Goal: Task Accomplishment & Management: Complete application form

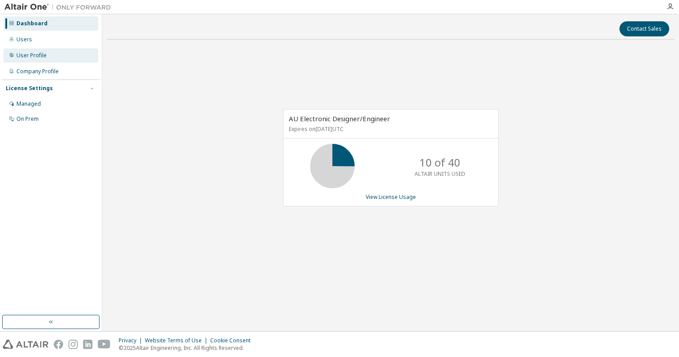
click at [40, 52] on div "User Profile" at bounding box center [51, 55] width 95 height 14
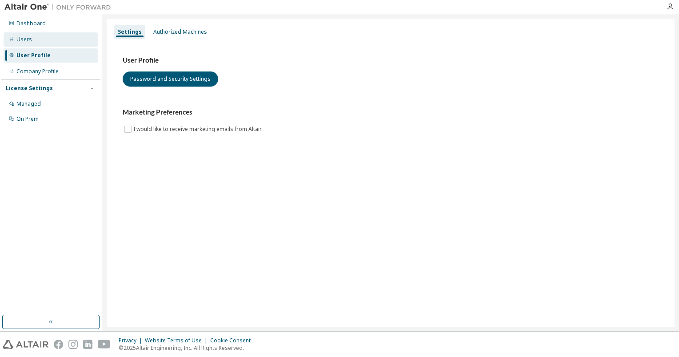
click at [40, 42] on div "Users" at bounding box center [51, 39] width 95 height 14
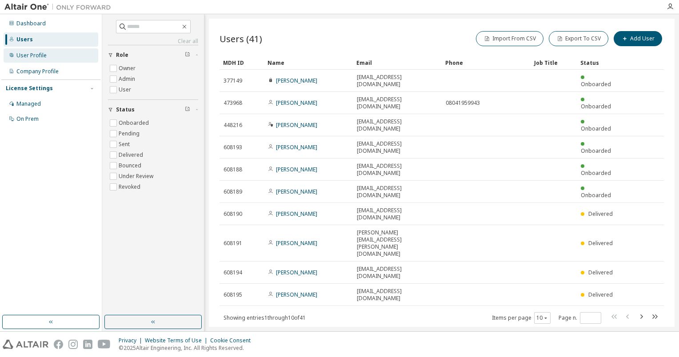
click at [48, 59] on div "User Profile" at bounding box center [51, 55] width 95 height 14
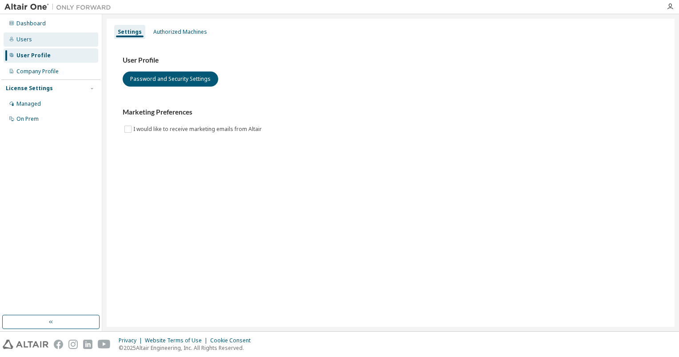
click at [44, 43] on div "Users" at bounding box center [51, 39] width 95 height 14
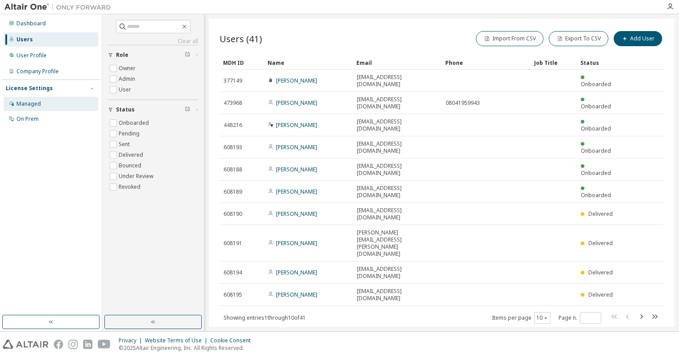
click at [41, 101] on div "Managed" at bounding box center [51, 104] width 95 height 14
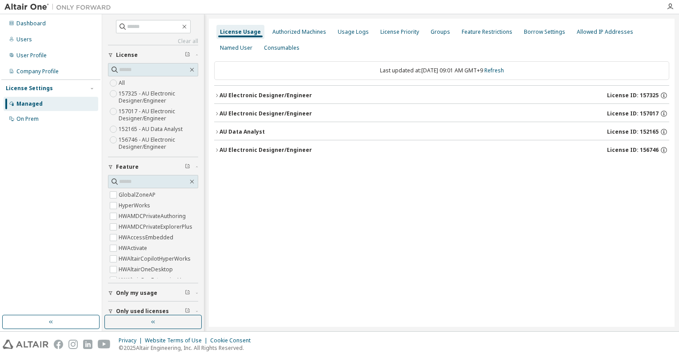
click at [232, 94] on div "AU Electronic Designer/Engineer" at bounding box center [266, 95] width 92 height 7
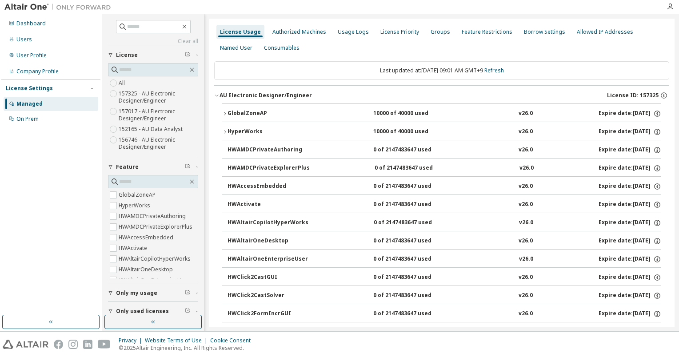
click at [232, 94] on div "AU Electronic Designer/Engineer" at bounding box center [266, 95] width 92 height 7
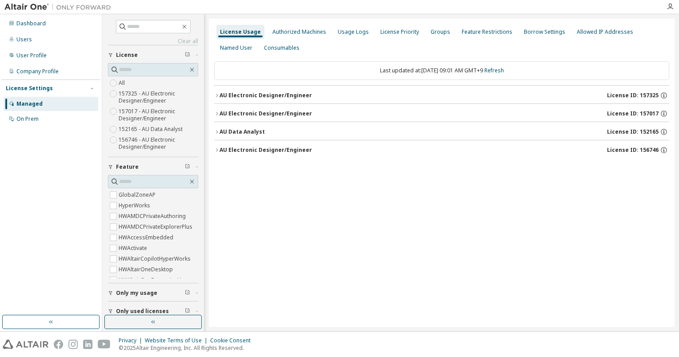
click at [232, 94] on div "AU Electronic Designer/Engineer" at bounding box center [266, 95] width 92 height 7
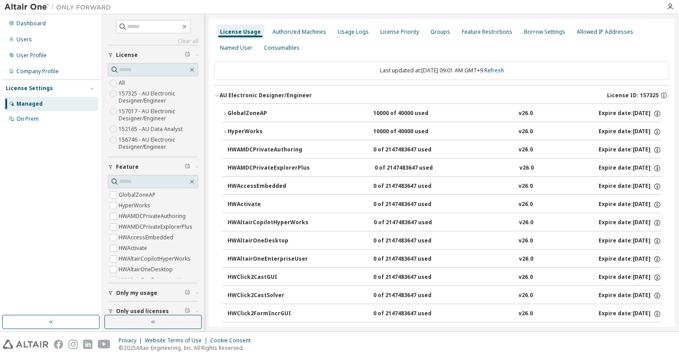
click at [233, 110] on div "GlobalZoneAP" at bounding box center [268, 114] width 80 height 8
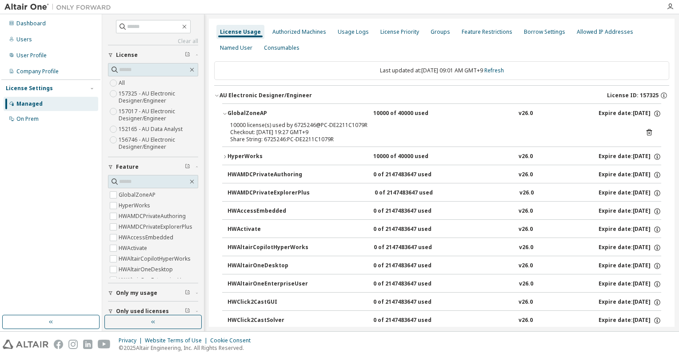
click at [155, 100] on label "157325 - AU Electronic Designer/Engineer" at bounding box center [159, 97] width 80 height 18
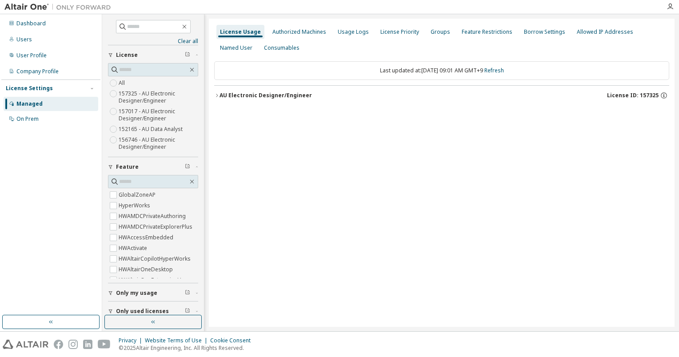
click at [155, 98] on label "157325 - AU Electronic Designer/Engineer" at bounding box center [159, 97] width 80 height 18
drag, startPoint x: 127, startPoint y: 80, endPoint x: 123, endPoint y: 85, distance: 6.7
click at [126, 80] on div "All 157325 - AU Electronic Designer/Engineer 157017 - AU Electronic Designer/En…" at bounding box center [153, 115] width 90 height 75
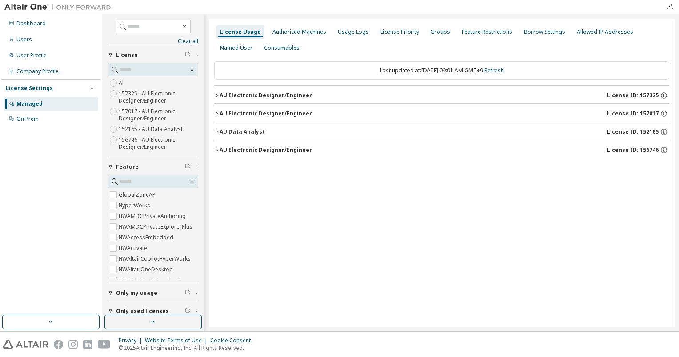
click at [236, 112] on div "AU Electronic Designer/Engineer" at bounding box center [266, 113] width 92 height 7
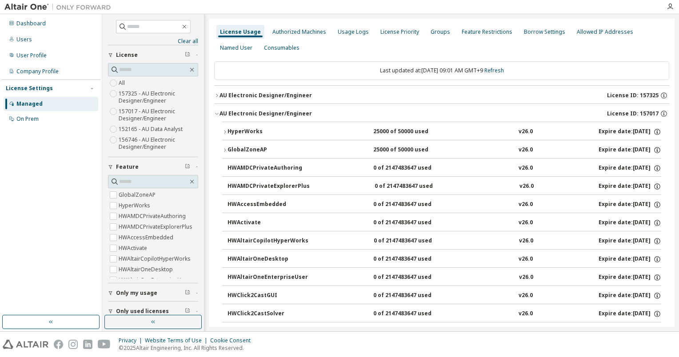
click at [236, 112] on div "AU Electronic Designer/Engineer" at bounding box center [266, 113] width 92 height 7
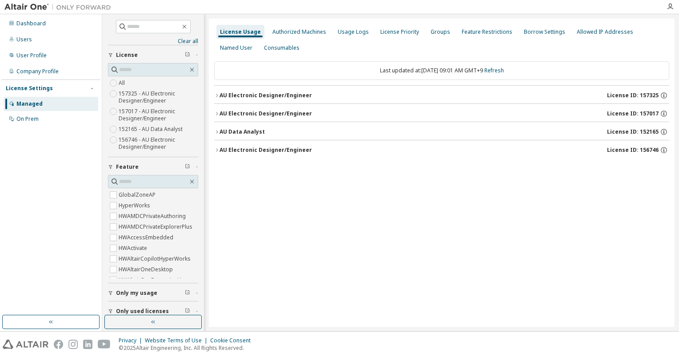
click at [233, 117] on div "AU Electronic Designer/Engineer License ID: 157017" at bounding box center [445, 114] width 450 height 8
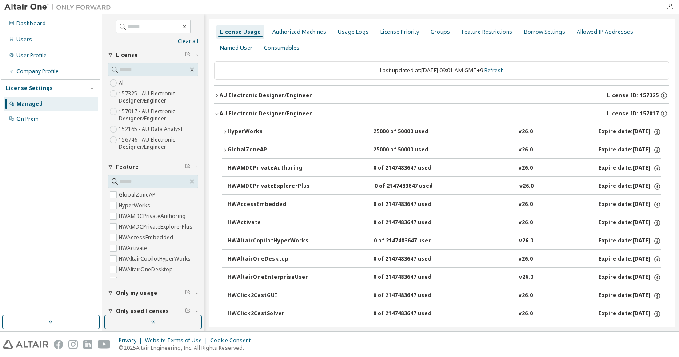
click at [233, 116] on div "AU Electronic Designer/Engineer" at bounding box center [266, 113] width 92 height 7
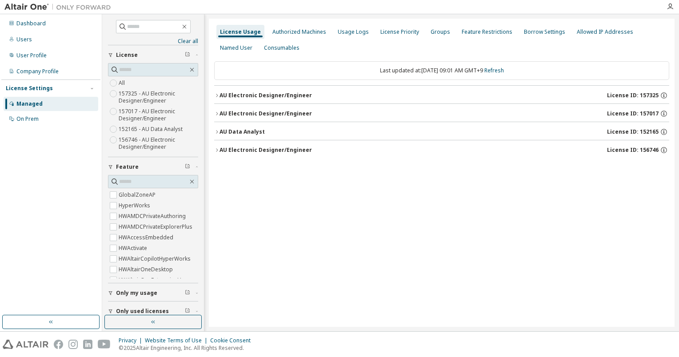
click at [233, 132] on div "AU Data Analyst" at bounding box center [242, 131] width 45 height 7
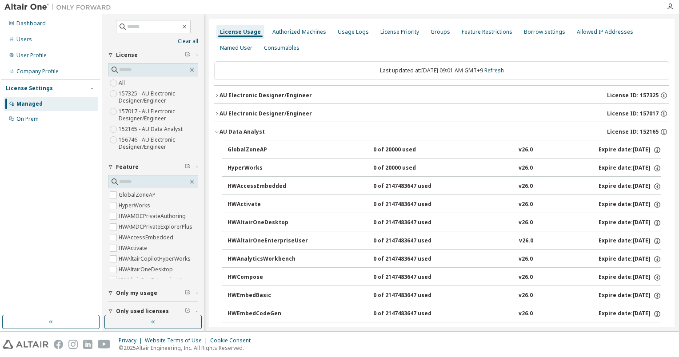
click at [233, 132] on div "AU Data Analyst" at bounding box center [242, 131] width 45 height 7
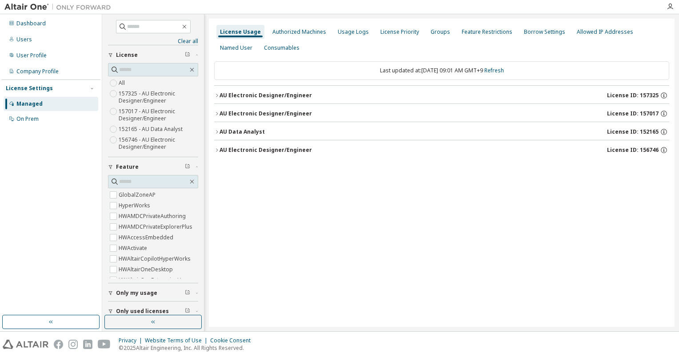
click at [241, 98] on div "AU Electronic Designer/Engineer" at bounding box center [266, 95] width 92 height 7
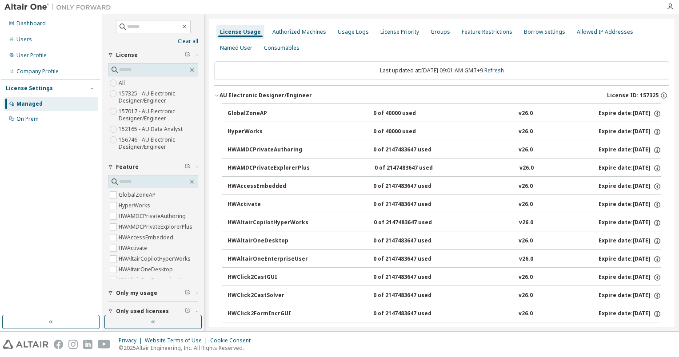
click at [241, 98] on div "AU Electronic Designer/Engineer" at bounding box center [266, 95] width 92 height 7
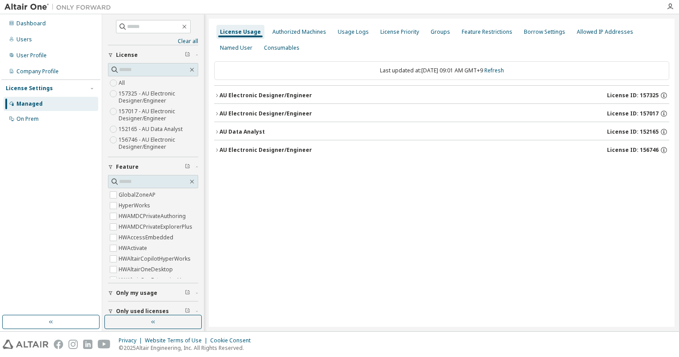
click at [156, 97] on label "157325 - AU Electronic Designer/Engineer" at bounding box center [159, 97] width 80 height 18
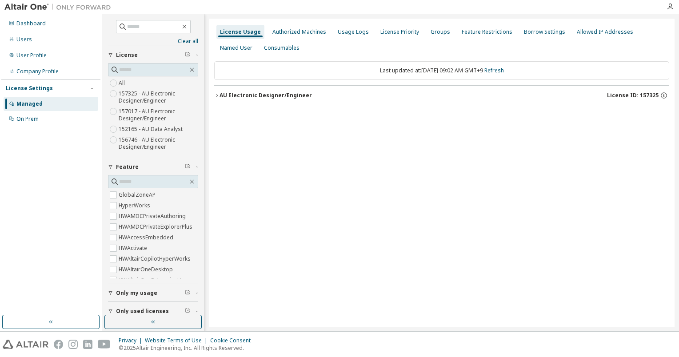
click at [271, 97] on div "AU Electronic Designer/Engineer" at bounding box center [266, 95] width 92 height 7
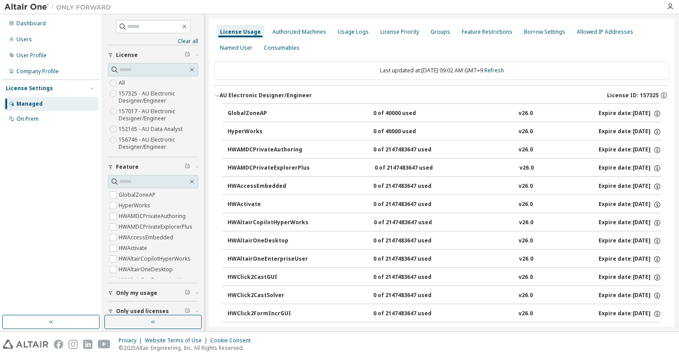
click at [155, 140] on label "156746 - AU Electronic Designer/Engineer" at bounding box center [159, 144] width 80 height 18
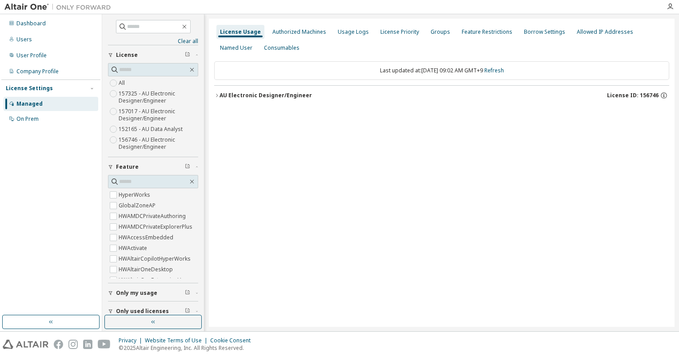
click at [245, 96] on div "AU Electronic Designer/Engineer" at bounding box center [266, 95] width 92 height 7
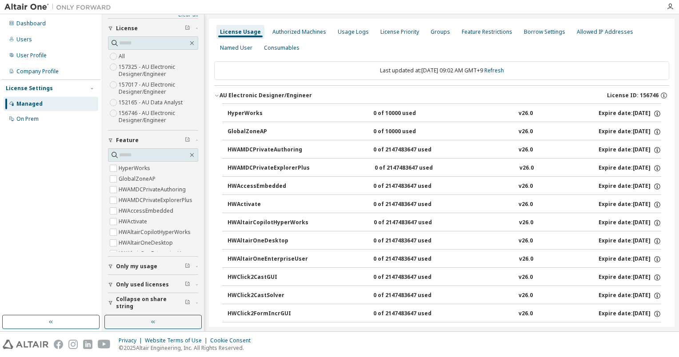
click at [158, 102] on label "152165 - AU Data Analyst" at bounding box center [152, 102] width 66 height 11
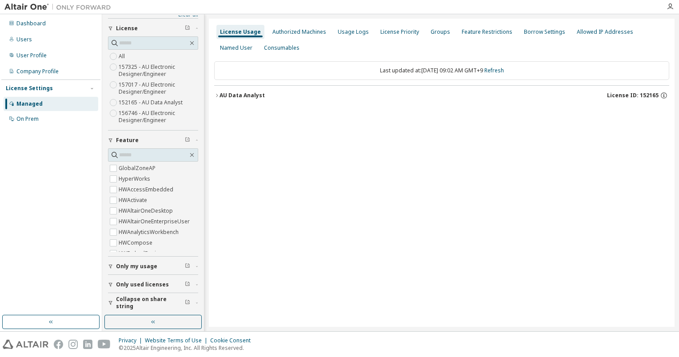
click at [154, 86] on label "157017 - AU Electronic Designer/Engineer" at bounding box center [159, 89] width 80 height 18
click at [244, 93] on div "AU Electronic Designer/Engineer" at bounding box center [266, 95] width 92 height 7
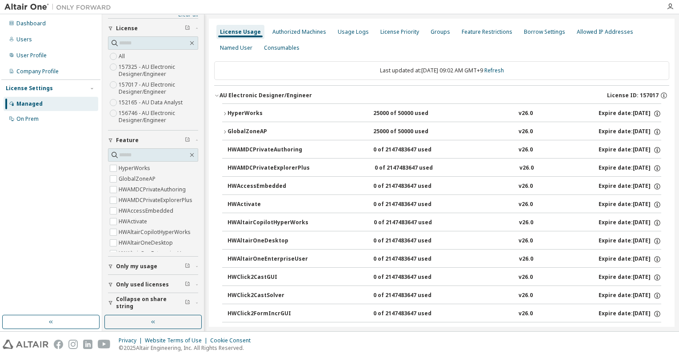
click at [244, 93] on div "AU Electronic Designer/Engineer" at bounding box center [266, 95] width 92 height 7
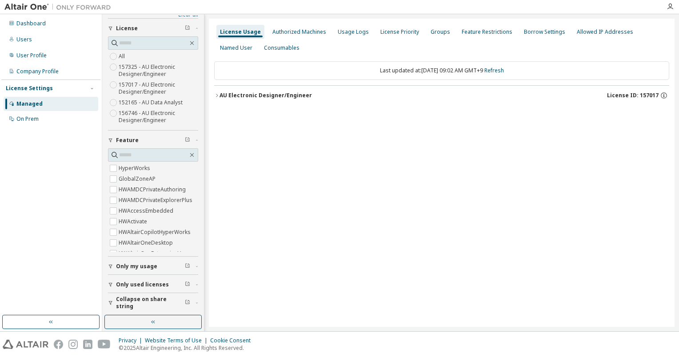
click at [156, 70] on label "157325 - AU Electronic Designer/Engineer" at bounding box center [159, 71] width 80 height 18
click at [240, 99] on div "AU Electronic Designer/Engineer License ID: 157325" at bounding box center [445, 96] width 450 height 8
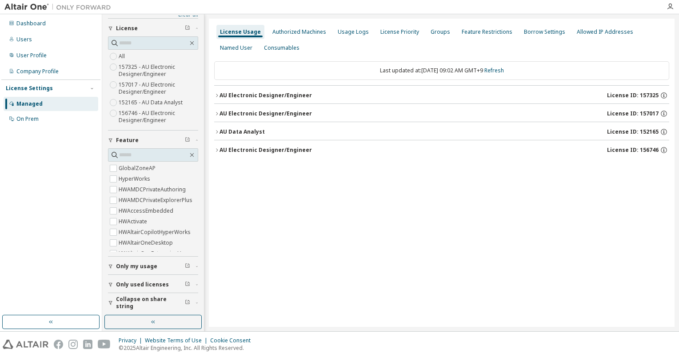
click at [227, 96] on div "AU Electronic Designer/Engineer" at bounding box center [266, 95] width 92 height 7
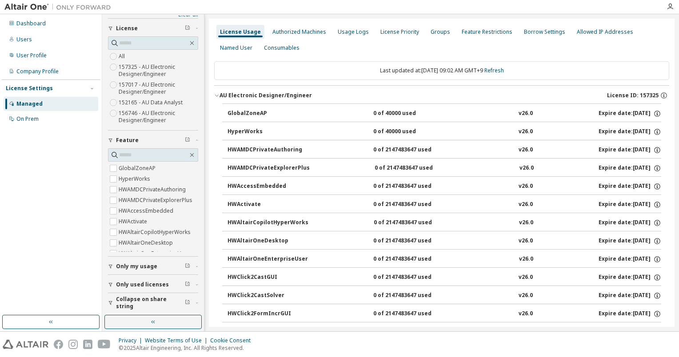
click at [227, 96] on div "AU Electronic Designer/Engineer" at bounding box center [266, 95] width 92 height 7
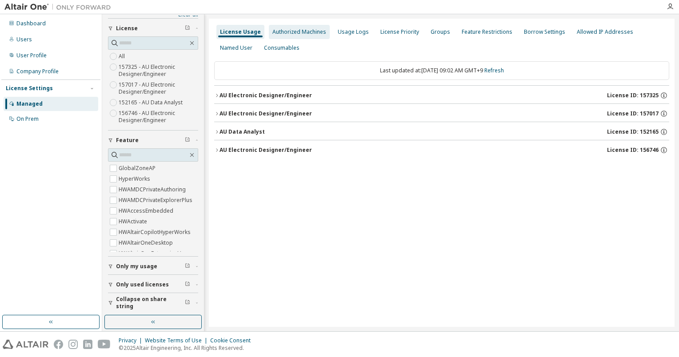
click at [297, 36] on div "Authorized Machines" at bounding box center [299, 32] width 61 height 14
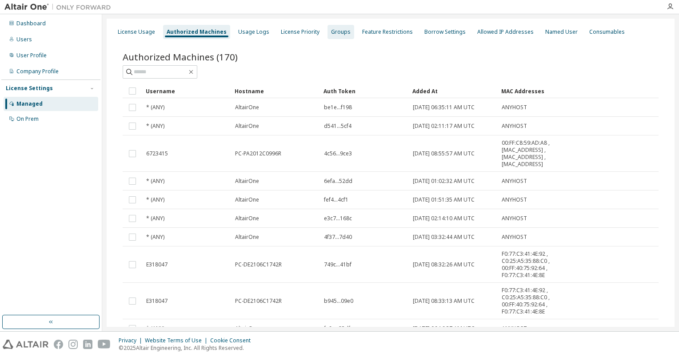
click at [338, 29] on div "Groups" at bounding box center [341, 31] width 20 height 7
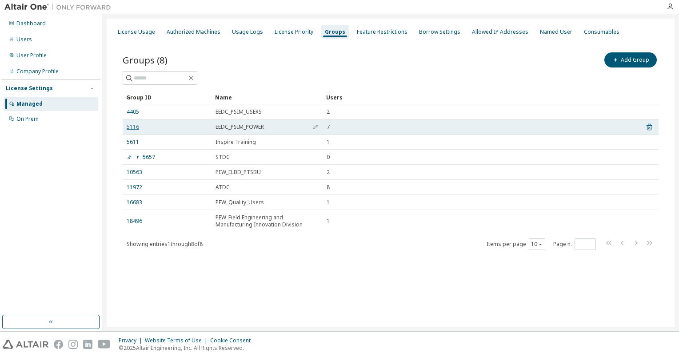
click at [137, 125] on link "5116" at bounding box center [133, 127] width 12 height 7
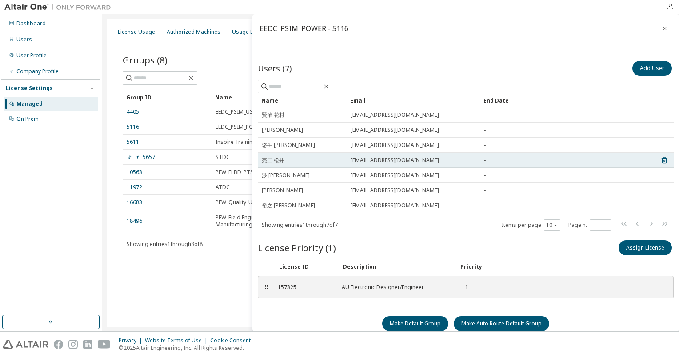
scroll to position [13, 0]
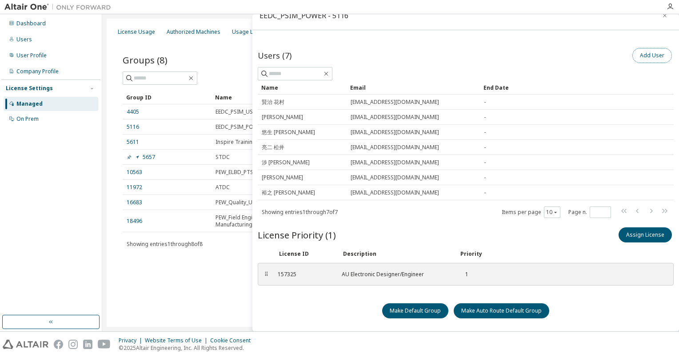
click at [640, 55] on button "Add User" at bounding box center [653, 55] width 40 height 15
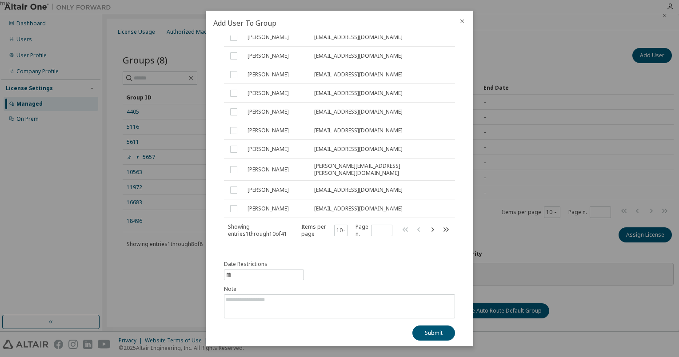
scroll to position [0, 0]
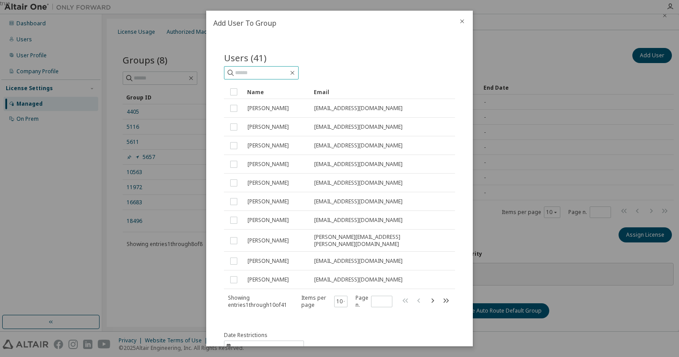
click at [279, 76] on input "text" at bounding box center [261, 72] width 53 height 9
paste input "**********"
type input "**********"
click at [366, 66] on div "**********" at bounding box center [339, 72] width 231 height 13
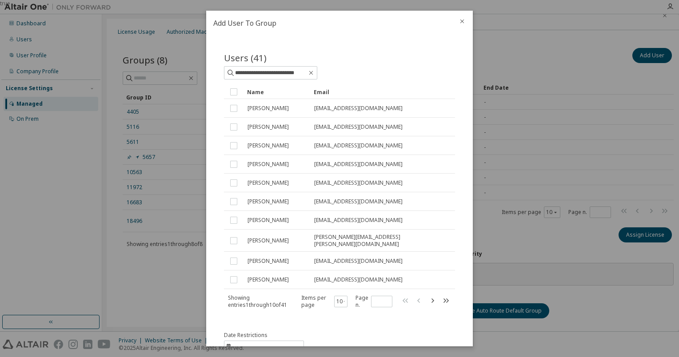
scroll to position [0, 0]
click at [309, 70] on icon "button" at bounding box center [311, 72] width 7 height 7
click at [464, 19] on icon "close" at bounding box center [462, 21] width 7 height 7
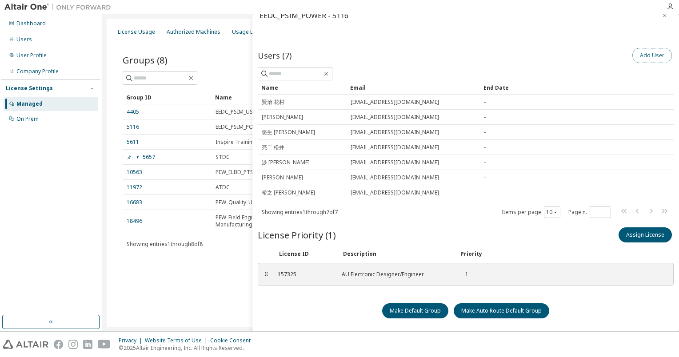
click at [645, 56] on button "Add User" at bounding box center [653, 55] width 40 height 15
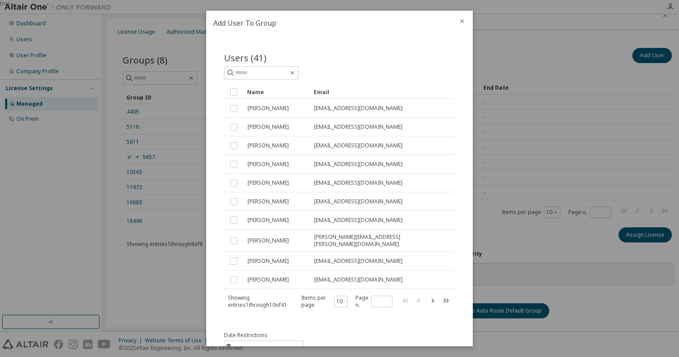
scroll to position [71, 0]
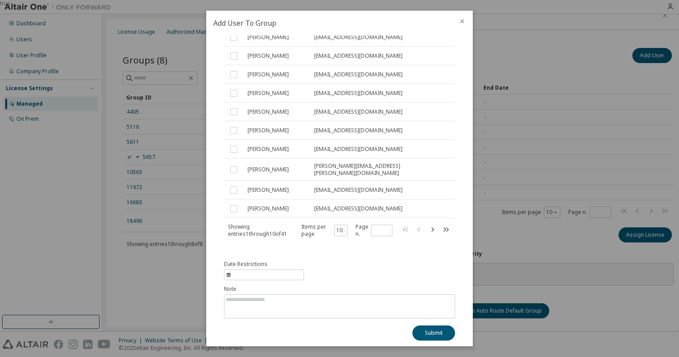
click at [249, 270] on span "information" at bounding box center [264, 275] width 80 height 11
select select "*"
select select "****"
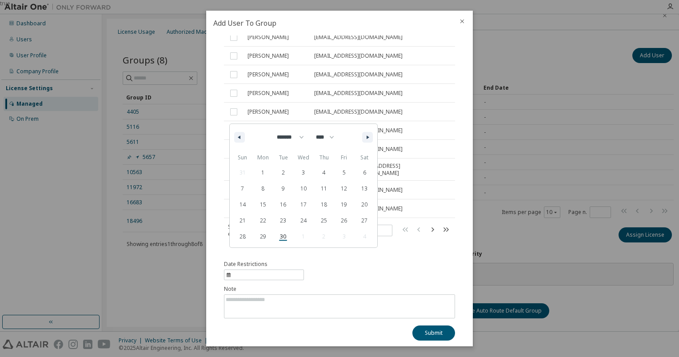
click at [249, 270] on span "information" at bounding box center [264, 275] width 80 height 11
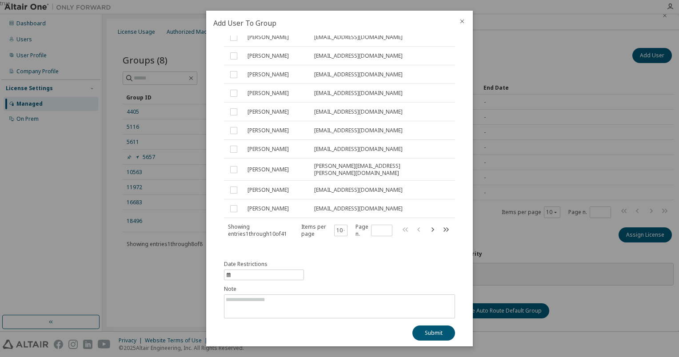
click at [344, 261] on div "Date Restrictions Note Submit" at bounding box center [339, 301] width 231 height 80
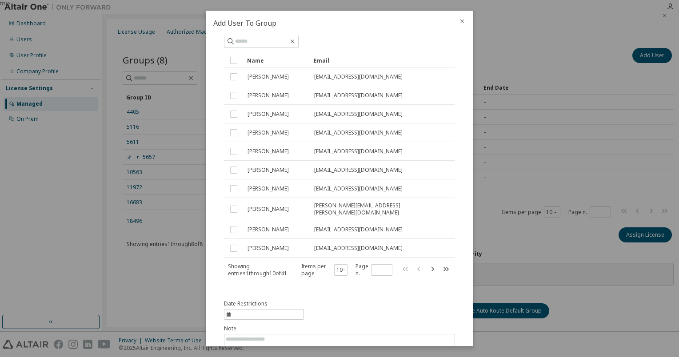
scroll to position [0, 0]
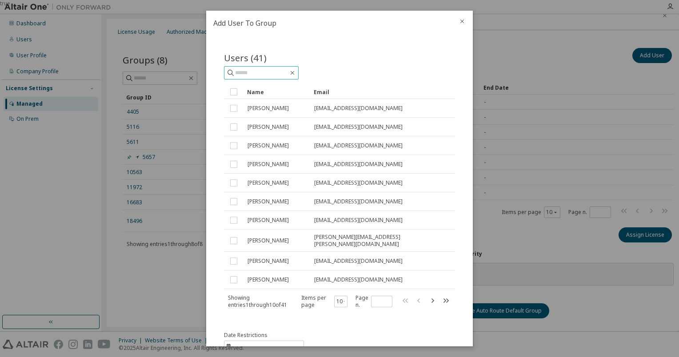
click at [285, 78] on span at bounding box center [261, 72] width 75 height 13
click at [279, 71] on input "text" at bounding box center [261, 72] width 53 height 9
paste input "**********"
type input "**********"
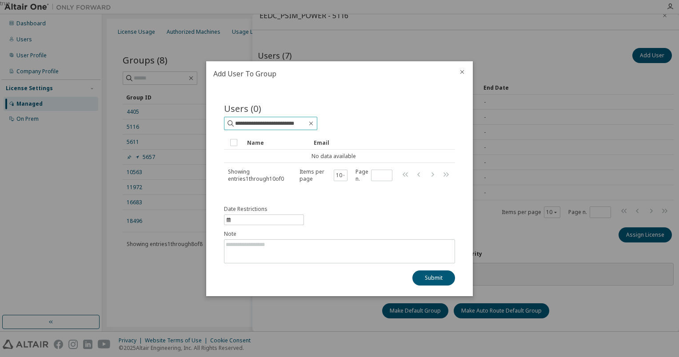
click at [282, 123] on input "**********" at bounding box center [271, 123] width 72 height 9
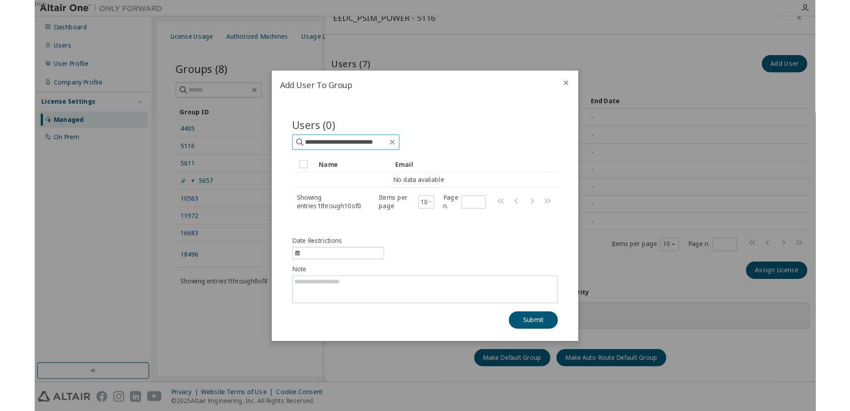
scroll to position [0, 0]
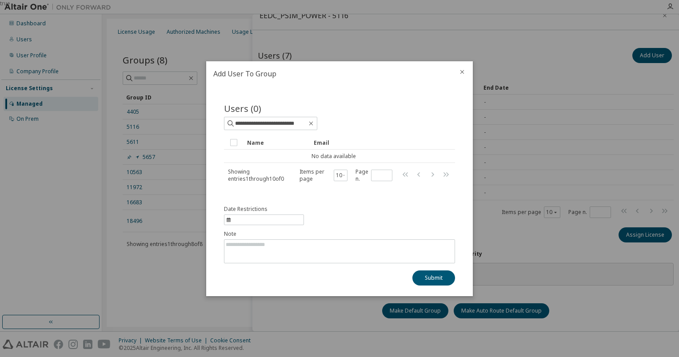
click at [406, 107] on div at bounding box center [398, 109] width 116 height 4
click at [345, 172] on button "10" at bounding box center [340, 175] width 9 height 7
click at [384, 168] on span "Page n. *" at bounding box center [374, 175] width 37 height 14
type input "*"
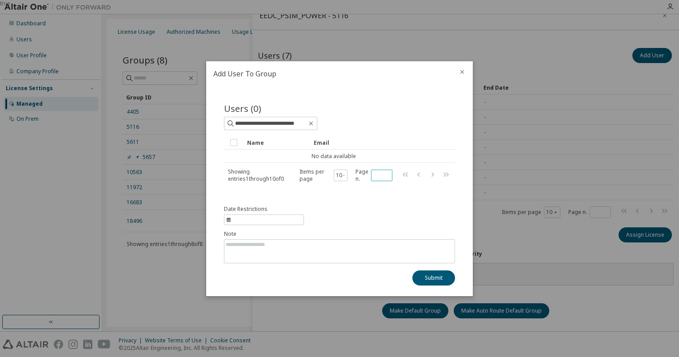
click at [384, 174] on input "*" at bounding box center [381, 175] width 17 height 7
click at [462, 69] on icon "close" at bounding box center [462, 71] width 7 height 7
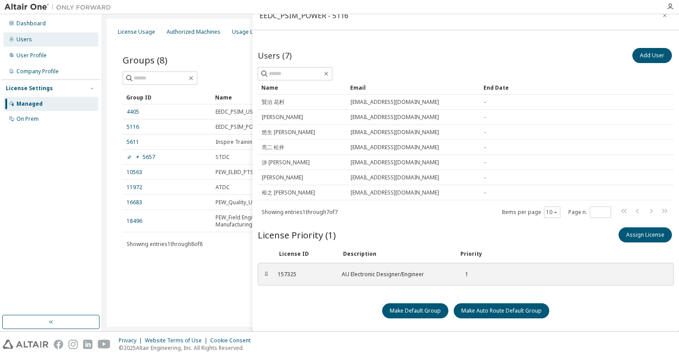
click at [51, 42] on div "Users" at bounding box center [51, 39] width 95 height 14
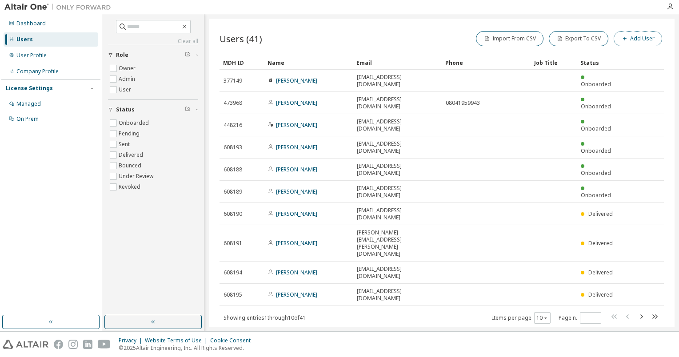
click at [645, 38] on button "Add User" at bounding box center [638, 38] width 48 height 15
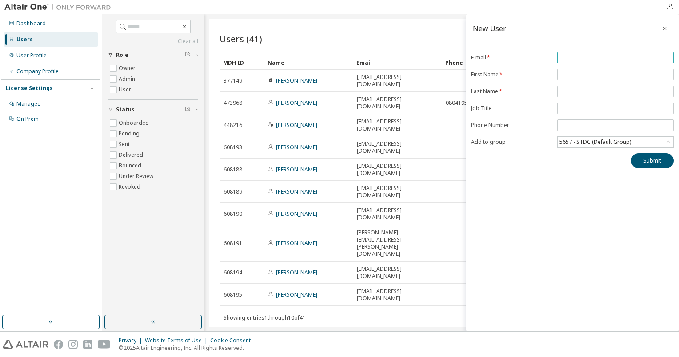
click at [610, 53] on span at bounding box center [615, 58] width 116 height 12
click at [605, 57] on input "email" at bounding box center [616, 57] width 112 height 7
click at [670, 27] on button "button" at bounding box center [665, 28] width 14 height 14
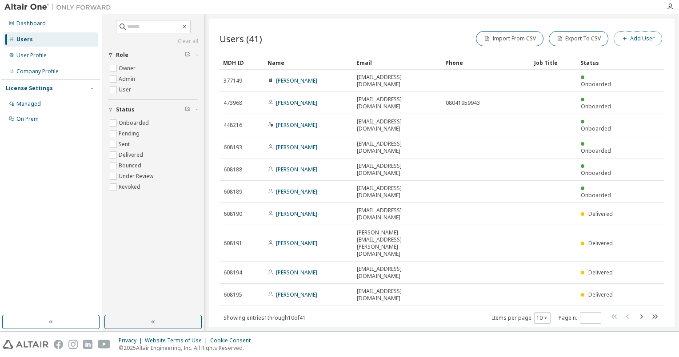
click at [643, 41] on button "Add User" at bounding box center [638, 38] width 48 height 15
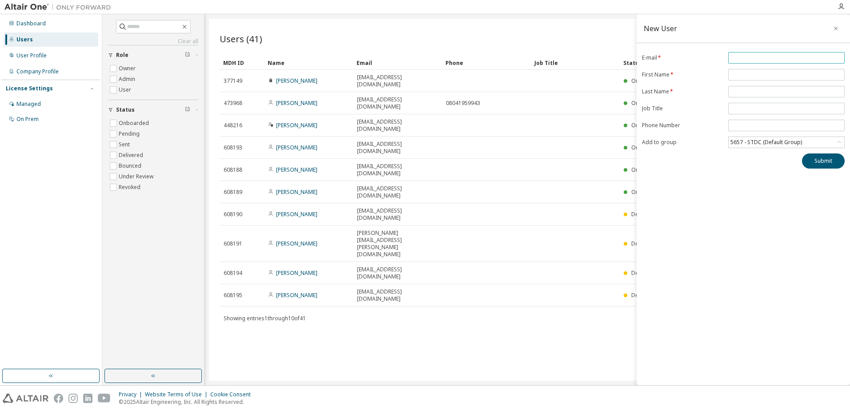
click at [679, 56] on input "email" at bounding box center [786, 57] width 112 height 7
paste input "**********"
type input "**********"
click at [420, 318] on div "Users (41) Import From CSV Export To CSV Add User Clear Load Save Save As Field…" at bounding box center [527, 200] width 637 height 362
click at [679, 28] on button "button" at bounding box center [836, 28] width 14 height 14
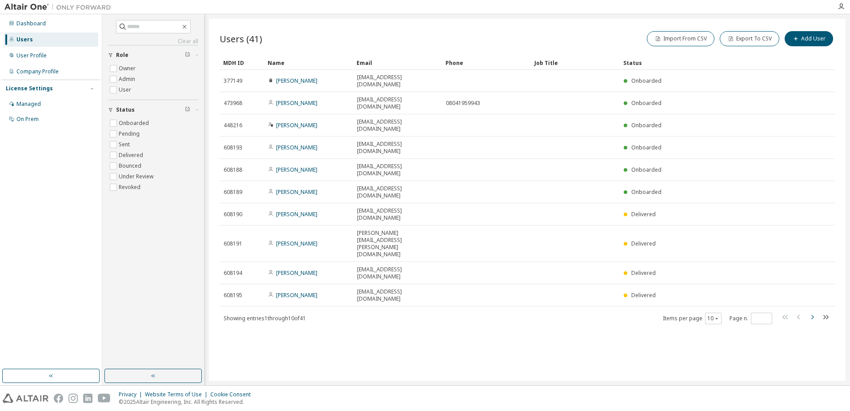
click at [679, 315] on icon "button" at bounding box center [812, 317] width 3 height 4
type input "*"
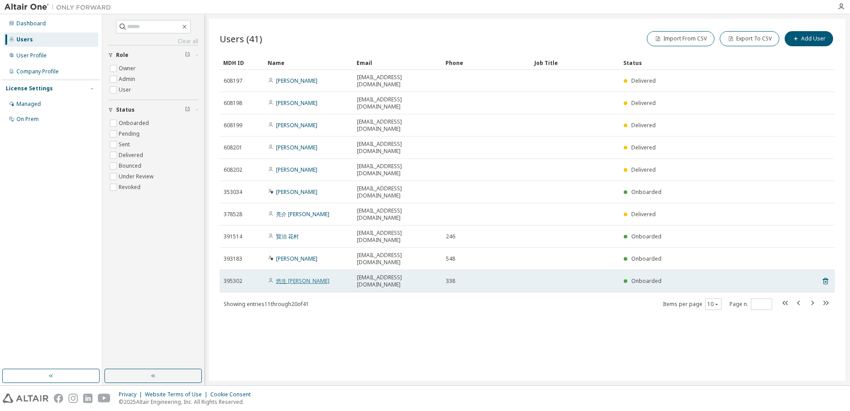
click at [293, 277] on link "悠生 高田" at bounding box center [302, 281] width 53 height 8
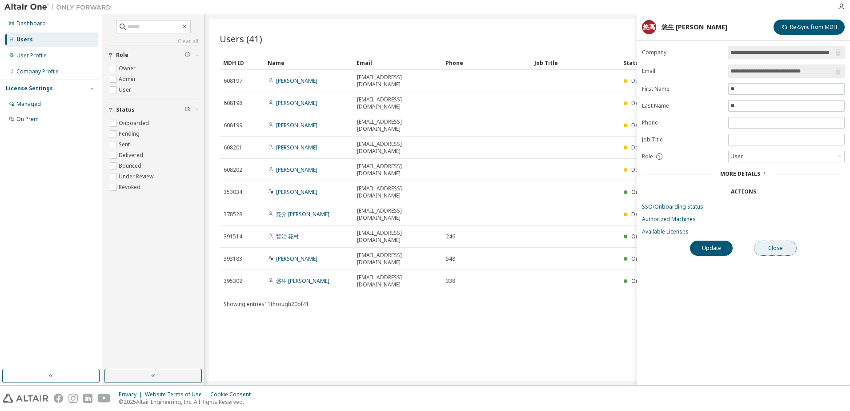
click at [679, 248] on button "Close" at bounding box center [775, 247] width 43 height 15
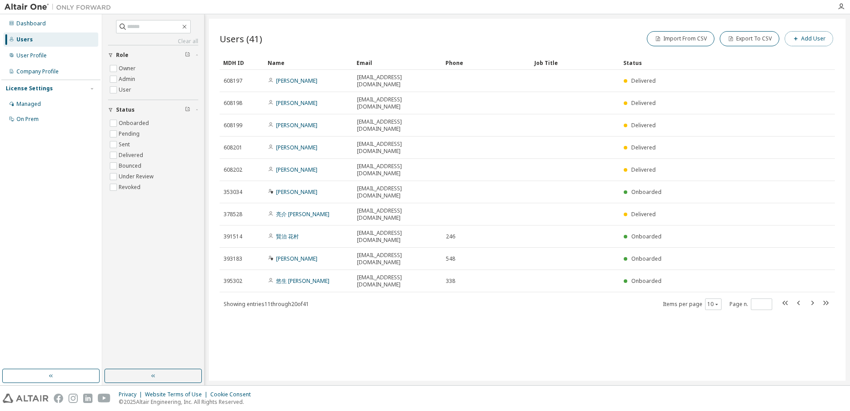
click at [679, 34] on button "Add User" at bounding box center [809, 38] width 48 height 15
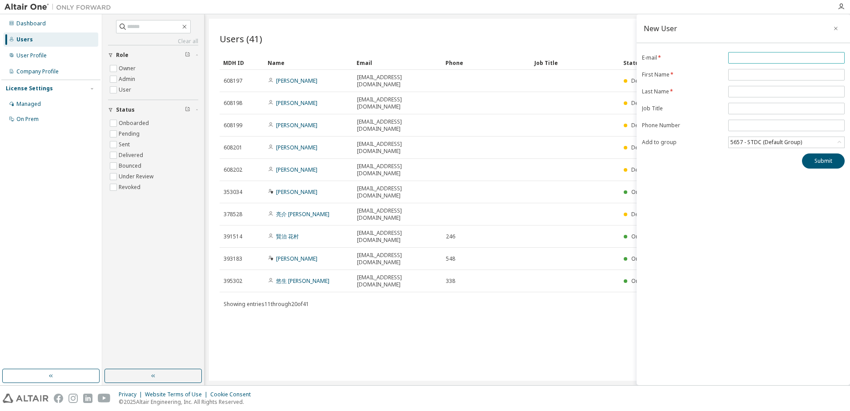
click at [679, 60] on input "email" at bounding box center [786, 57] width 112 height 7
paste input "**********"
type input "**********"
click at [679, 74] on input "text" at bounding box center [786, 74] width 112 height 7
type input "**"
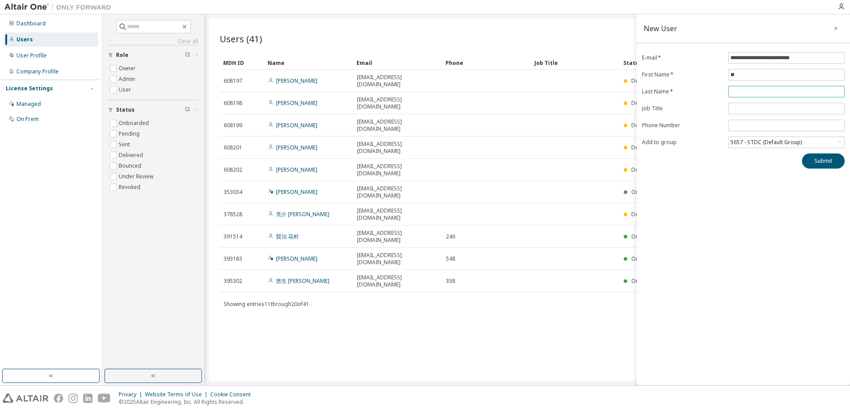
click at [679, 90] on input "text" at bounding box center [786, 91] width 112 height 7
type input "**"
click at [679, 126] on input "tel" at bounding box center [786, 125] width 112 height 7
type input "***"
click at [679, 144] on div "5657 - STDC (Default Group)" at bounding box center [766, 142] width 74 height 10
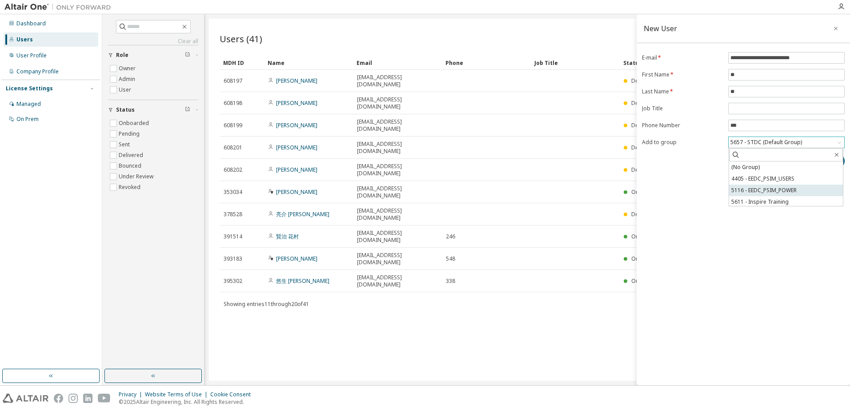
click at [679, 193] on li "5116 - EEDC_PSIM_POWER" at bounding box center [786, 190] width 114 height 12
click at [679, 163] on button "Submit" at bounding box center [823, 160] width 43 height 15
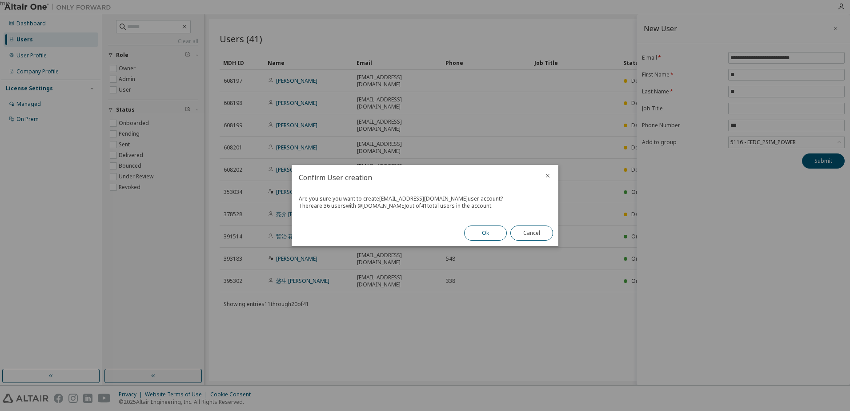
click at [485, 228] on button "Ok" at bounding box center [485, 232] width 43 height 15
click at [528, 234] on button "Close" at bounding box center [531, 232] width 43 height 15
